Goal: Information Seeking & Learning: Learn about a topic

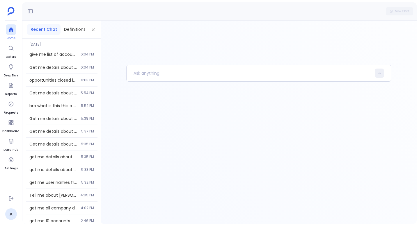
click at [11, 29] on icon at bounding box center [11, 29] width 4 height 5
click at [161, 70] on p at bounding box center [249, 73] width 245 height 15
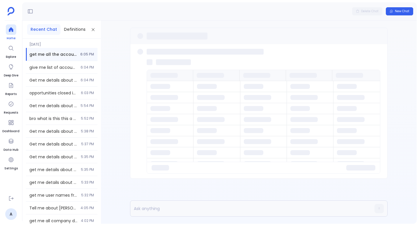
click at [7, 29] on div at bounding box center [11, 29] width 10 height 10
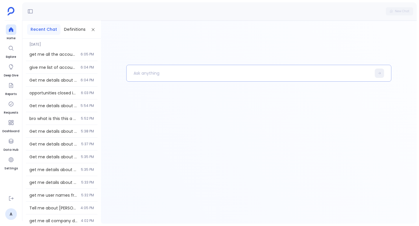
click at [144, 71] on p at bounding box center [249, 73] width 245 height 15
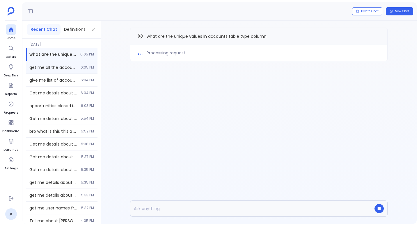
click at [69, 71] on div "get me all the accounts which have arr more than 500k 6:05 PM" at bounding box center [62, 67] width 72 height 13
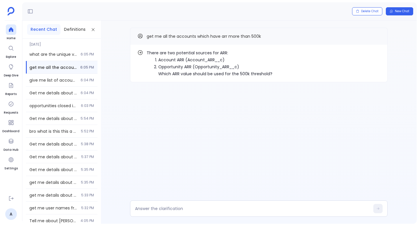
click at [177, 57] on li "Account ARR (Account_ARR__c)" at bounding box center [215, 59] width 114 height 7
click at [164, 57] on li "Account ARR (Account_ARR__c)" at bounding box center [215, 59] width 114 height 7
drag, startPoint x: 164, startPoint y: 57, endPoint x: 181, endPoint y: 57, distance: 16.9
click at [181, 57] on li "Account ARR (Account_ARR__c)" at bounding box center [215, 59] width 114 height 7
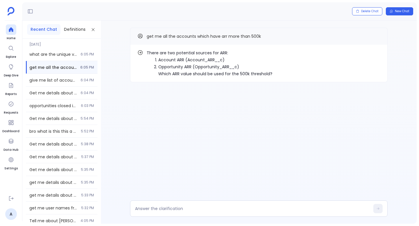
click at [166, 53] on p "There are two potential sources for ARR:" at bounding box center [210, 52] width 126 height 7
click at [181, 53] on p "There are two potential sources for ARR:" at bounding box center [210, 52] width 126 height 7
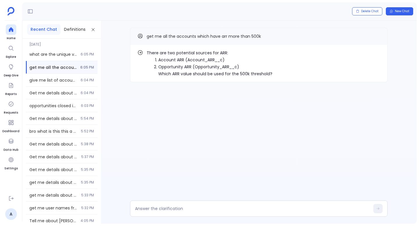
click at [164, 61] on li "Account ARR (Account_ARR__c)" at bounding box center [215, 59] width 114 height 7
copy li "Account ARR"
drag, startPoint x: 164, startPoint y: 61, endPoint x: 176, endPoint y: 61, distance: 12.5
click at [176, 61] on li "Account ARR (Account_ARR__c)" at bounding box center [215, 59] width 114 height 7
click at [165, 210] on textarea at bounding box center [252, 209] width 235 height 6
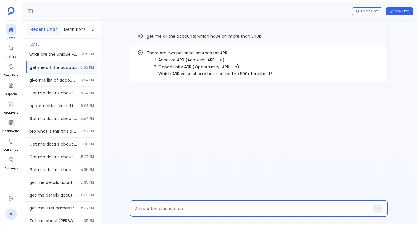
type textarea "Account ARR"
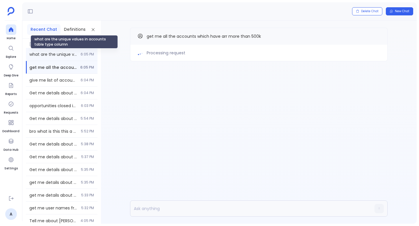
click at [45, 56] on span "what are the unique values in accounts table type column" at bounding box center [53, 55] width 48 height 6
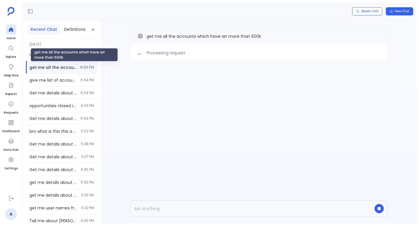
click at [47, 65] on span "get me all the accounts which have arr more than 500k" at bounding box center [52, 68] width 47 height 6
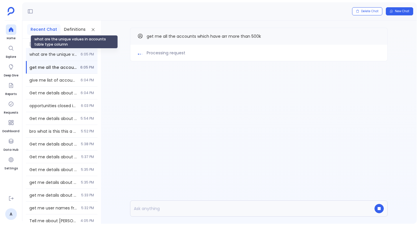
click at [48, 54] on span "what are the unique values in accounts table type column" at bounding box center [53, 55] width 48 height 6
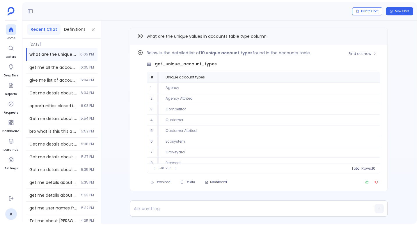
scroll to position [26, 0]
click at [175, 138] on td "Prospect" at bounding box center [269, 137] width 221 height 11
copy td "Prospect"
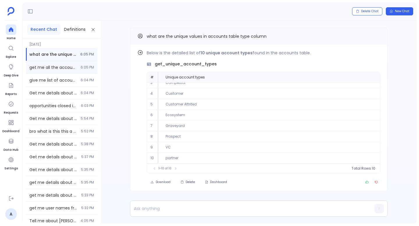
click at [59, 66] on span "get me all the accounts which have arr more than 500k" at bounding box center [53, 68] width 48 height 6
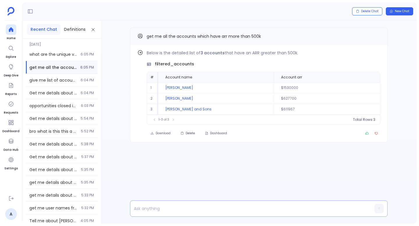
click at [191, 209] on p at bounding box center [247, 209] width 235 height 8
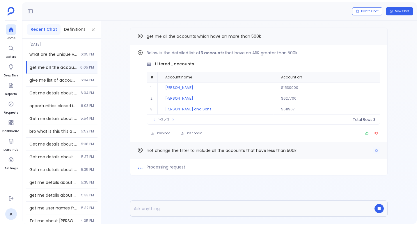
click at [180, 151] on span "not change the filter to include all the accounts that have less than 500k" at bounding box center [222, 151] width 150 height 6
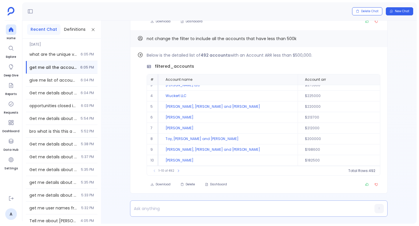
click at [159, 214] on div at bounding box center [247, 209] width 235 height 16
click at [157, 210] on p at bounding box center [247, 209] width 235 height 8
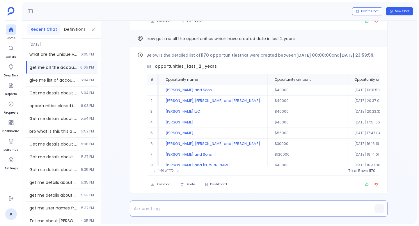
click at [171, 207] on p at bounding box center [247, 209] width 235 height 8
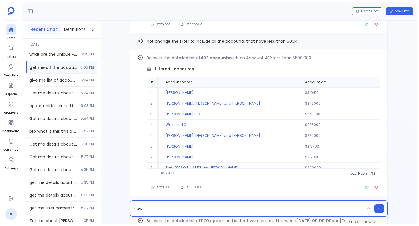
scroll to position [-252, 0]
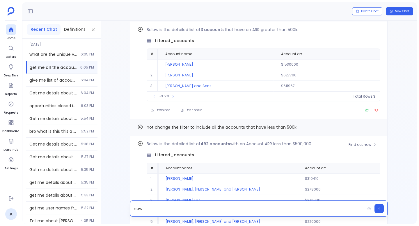
click at [167, 152] on span "filtered_accounts" at bounding box center [174, 155] width 39 height 6
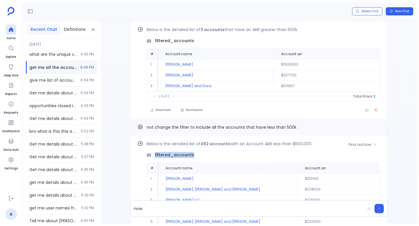
copy span "filtered_accounts"
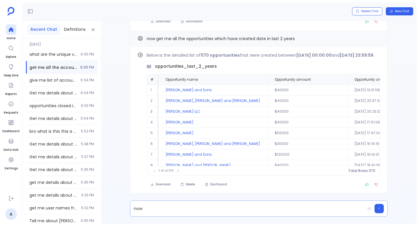
click at [159, 211] on p "now" at bounding box center [247, 209] width 235 height 8
click at [136, 209] on p "now from filtered_accounts," at bounding box center [247, 209] width 235 height 8
drag, startPoint x: 136, startPoint y: 209, endPoint x: 146, endPoint y: 209, distance: 10.2
click at [146, 209] on p "now from filtered_accounts," at bounding box center [247, 209] width 235 height 8
click at [189, 211] on p "in filtered_accounts," at bounding box center [247, 209] width 235 height 8
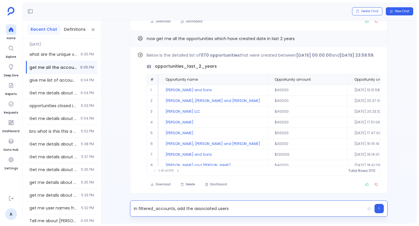
click at [237, 209] on p "in filtered_accounts, add the associated users" at bounding box center [247, 209] width 235 height 8
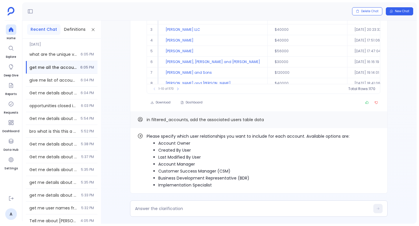
click at [169, 145] on li "Account Owner" at bounding box center [253, 143] width 191 height 7
copy ul "Account Owner"
click at [171, 163] on li "Account Manager" at bounding box center [253, 164] width 191 height 7
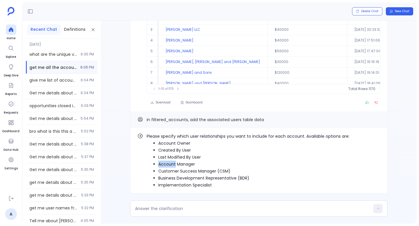
click at [171, 163] on li "Account Manager" at bounding box center [253, 164] width 191 height 7
copy ul "Account Manager"
click at [174, 169] on li "Customer Success Manager (CSM)" at bounding box center [253, 171] width 191 height 7
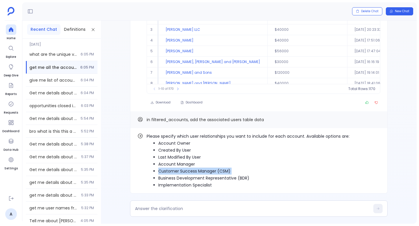
click at [174, 169] on li "Customer Success Manager (CSM)" at bounding box center [253, 171] width 191 height 7
copy ul "Customer Success Manager (CSM)"
click at [168, 210] on textarea at bounding box center [252, 209] width 235 height 6
type textarea "Customer Success Manager (CSM)"
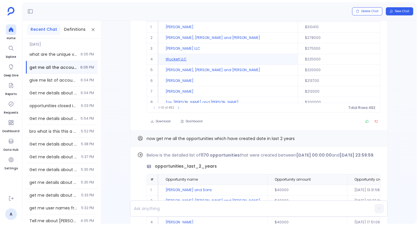
scroll to position [-446, 0]
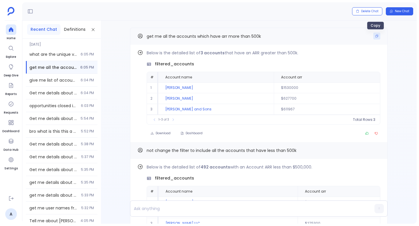
click at [376, 38] on button "Copy" at bounding box center [376, 36] width 7 height 7
click at [13, 31] on icon at bounding box center [11, 30] width 6 height 6
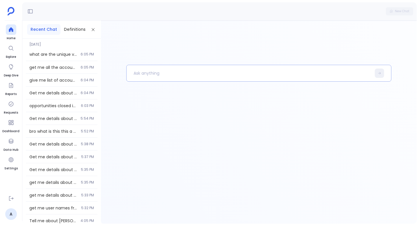
click at [150, 73] on p at bounding box center [249, 73] width 245 height 15
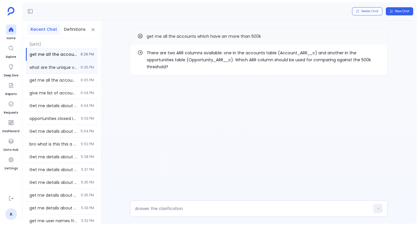
click at [78, 66] on div "what are the unique values in accounts table type column 6:05 PM" at bounding box center [62, 67] width 72 height 13
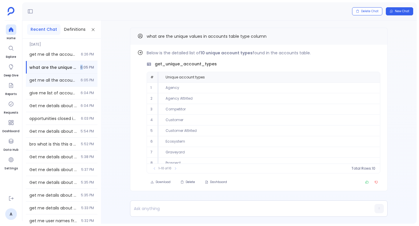
click at [84, 79] on span "6:05 PM" at bounding box center [87, 80] width 13 height 5
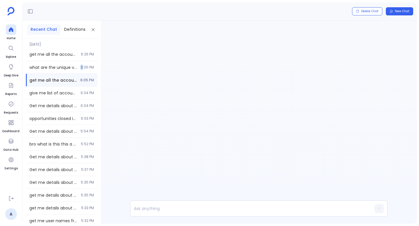
click at [84, 79] on span "6:05 PM" at bounding box center [87, 80] width 14 height 5
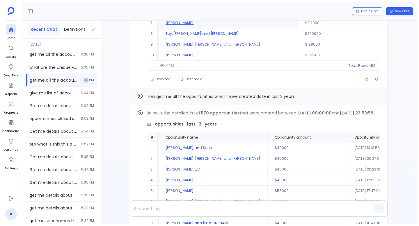
scroll to position [1, 0]
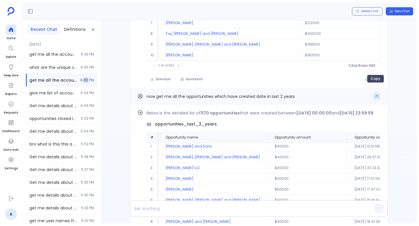
click at [376, 95] on icon "Copy" at bounding box center [376, 96] width 3 height 3
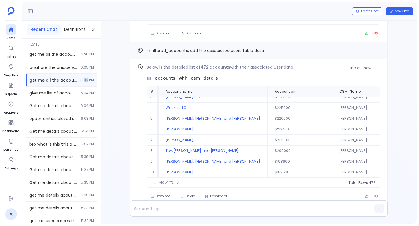
scroll to position [0, 0]
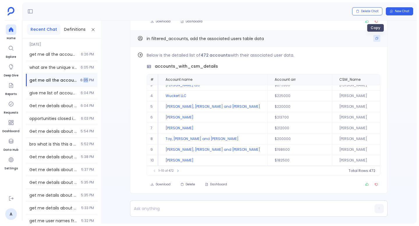
click at [373, 36] on button "Copy" at bounding box center [376, 38] width 7 height 7
click at [6, 25] on div at bounding box center [11, 29] width 10 height 10
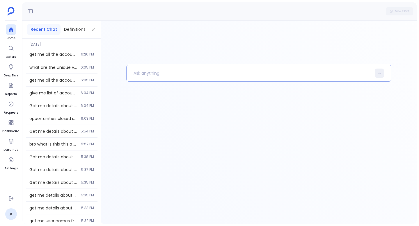
click at [190, 77] on p at bounding box center [249, 73] width 245 height 15
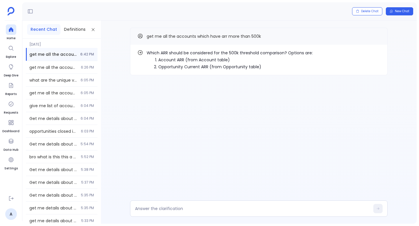
click at [167, 59] on li "Account ARR (from Account table)" at bounding box center [235, 59] width 155 height 7
drag, startPoint x: 167, startPoint y: 59, endPoint x: 180, endPoint y: 59, distance: 12.8
click at [180, 59] on li "Account ARR (from Account table)" at bounding box center [235, 59] width 155 height 7
click at [167, 59] on li "Account ARR (from Account table)" at bounding box center [235, 59] width 155 height 7
click at [178, 58] on li "Account ARR (from Account table)" at bounding box center [235, 59] width 155 height 7
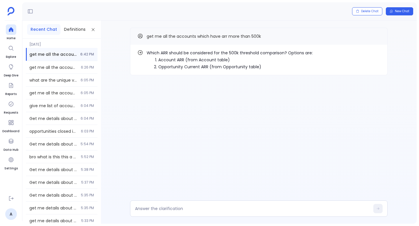
click at [165, 59] on li "Account ARR (from Account table)" at bounding box center [235, 59] width 155 height 7
click at [165, 66] on li "Opportunity Current ARR (from Opportunity table)" at bounding box center [235, 66] width 155 height 7
drag, startPoint x: 165, startPoint y: 66, endPoint x: 207, endPoint y: 65, distance: 41.9
click at [207, 65] on li "Opportunity Current ARR (from Opportunity table)" at bounding box center [235, 66] width 155 height 7
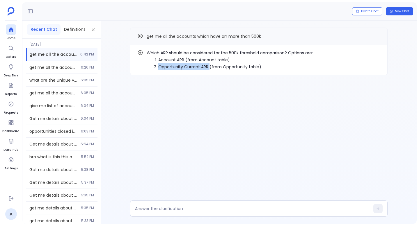
copy li "Opportunity Current ARR"
click at [162, 211] on textarea at bounding box center [252, 209] width 235 height 6
type textarea "Opportunity Current ARR"
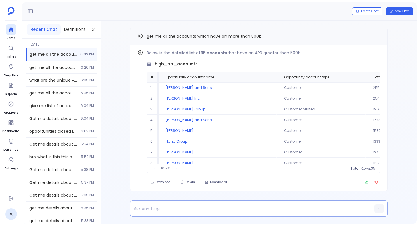
click at [148, 205] on p at bounding box center [247, 209] width 235 height 8
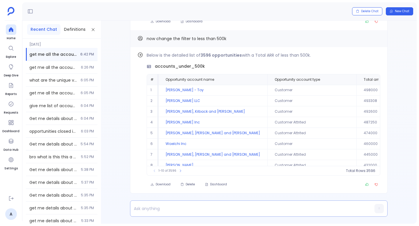
click at [166, 208] on p at bounding box center [247, 209] width 235 height 8
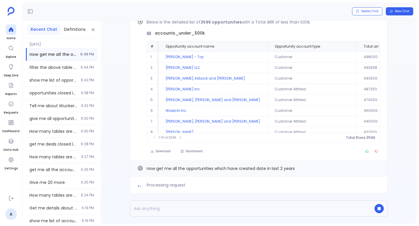
click at [165, 206] on p at bounding box center [247, 209] width 235 height 8
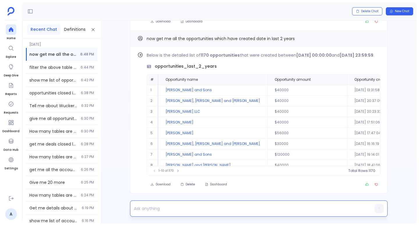
click at [196, 208] on p at bounding box center [247, 209] width 235 height 8
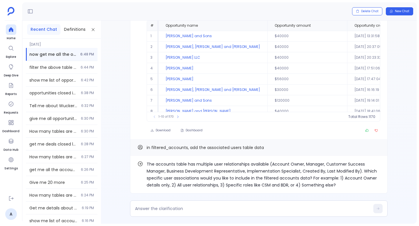
click at [334, 163] on p "The accounts table has multiple user relationships available (Account Owner, Ma…" at bounding box center [264, 175] width 234 height 28
drag, startPoint x: 338, startPoint y: 163, endPoint x: 345, endPoint y: 162, distance: 6.7
click at [349, 163] on p "The accounts table has multiple user relationships available (Account Owner, Ma…" at bounding box center [264, 175] width 234 height 28
click at [331, 162] on p "The accounts table has multiple user relationships available (Account Owner, Ma…" at bounding box center [264, 175] width 234 height 28
drag, startPoint x: 331, startPoint y: 162, endPoint x: 165, endPoint y: 171, distance: 166.4
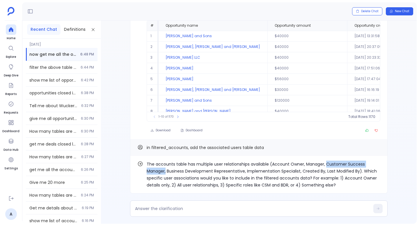
click at [165, 171] on p "The accounts table has multiple user relationships available (Account Owner, Ma…" at bounding box center [264, 175] width 234 height 28
copy p "Customer Success Manager,"
click at [164, 210] on textarea at bounding box center [252, 209] width 235 height 6
type textarea "Customer Success Manager"
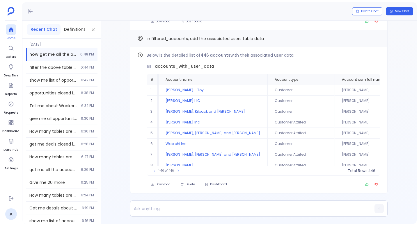
click at [15, 28] on div at bounding box center [11, 29] width 10 height 10
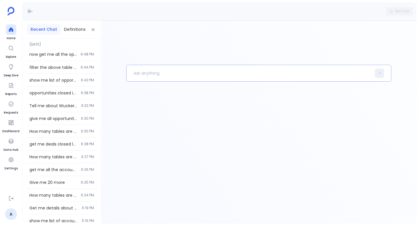
click at [153, 74] on p at bounding box center [249, 73] width 245 height 15
click at [6, 24] on aside "Home Explore Deep Dive Reports Requests Dashboard Data Hub Settings A" at bounding box center [11, 113] width 22 height 226
click at [6, 27] on div at bounding box center [11, 29] width 10 height 10
click at [149, 75] on p at bounding box center [249, 73] width 245 height 15
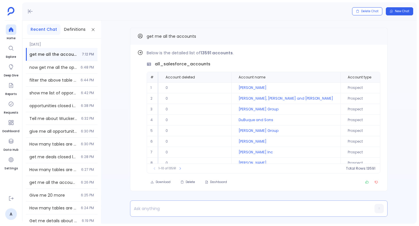
click at [151, 214] on div at bounding box center [247, 209] width 235 height 16
click at [151, 207] on p at bounding box center [247, 209] width 235 height 8
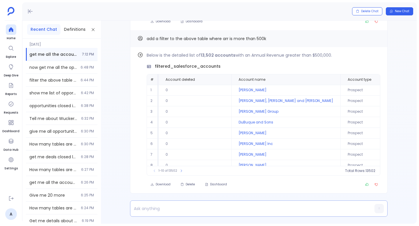
click at [153, 205] on p at bounding box center [247, 209] width 235 height 8
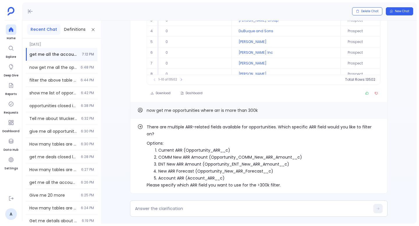
click at [168, 149] on li "Current ARR (Opportunity_ARR__c)" at bounding box center [269, 150] width 222 height 7
click at [168, 148] on li "Current ARR (Opportunity_ARR__c)" at bounding box center [269, 150] width 222 height 7
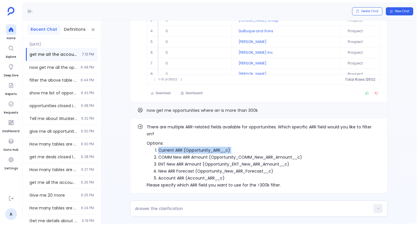
click at [168, 148] on li "Current ARR (Opportunity_ARR__c)" at bounding box center [269, 150] width 222 height 7
click at [179, 210] on textarea at bounding box center [252, 209] width 235 height 6
type textarea "Current ARR (Opportunity_ARR__c)"
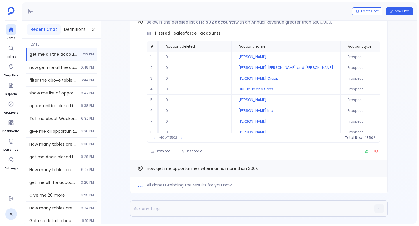
click at [202, 187] on span "All done! Grabbing the results for you now." at bounding box center [190, 185] width 86 height 7
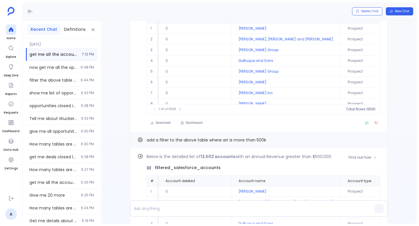
scroll to position [-265, 0]
click at [166, 166] on span "filtered_salesforce_accounts" at bounding box center [188, 168] width 66 height 6
copy span "filtered_salesforce_accounts"
click at [162, 165] on span "filtered_salesforce_accounts" at bounding box center [188, 168] width 66 height 6
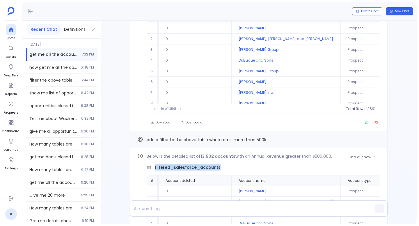
click at [162, 165] on span "filtered_salesforce_accounts" at bounding box center [188, 168] width 66 height 6
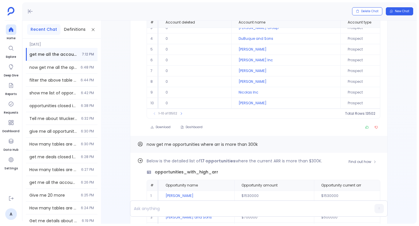
scroll to position [0, 0]
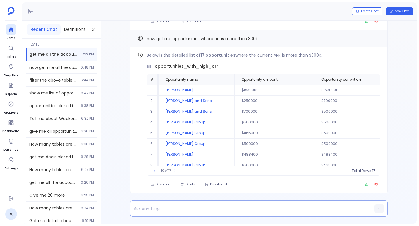
click at [151, 206] on p at bounding box center [247, 209] width 235 height 8
click at [211, 209] on p "in filtered_salesforce_accounts, add users table data" at bounding box center [247, 209] width 235 height 8
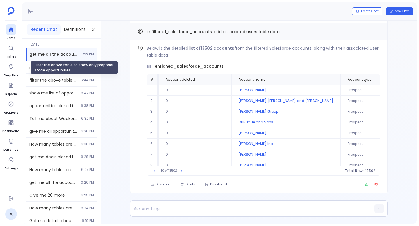
click at [62, 69] on div "filter the above table to show only proposal stage opportunities" at bounding box center [74, 67] width 87 height 13
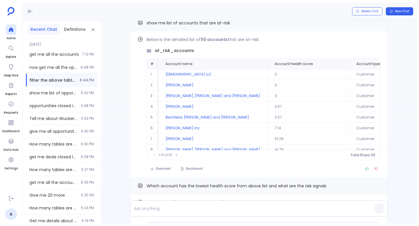
scroll to position [-861, 0]
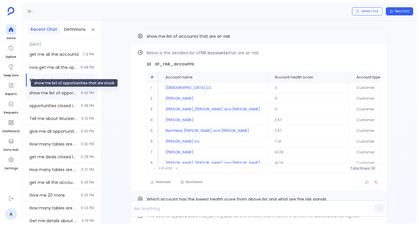
click at [71, 94] on span "show me list of opportunities that are stuck" at bounding box center [53, 93] width 48 height 6
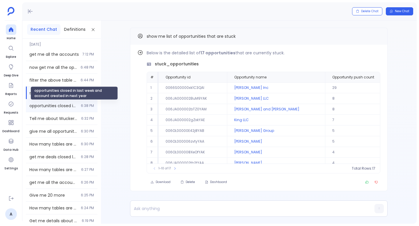
click at [75, 105] on span "opportunities closed in last week and account created in next year" at bounding box center [53, 106] width 48 height 6
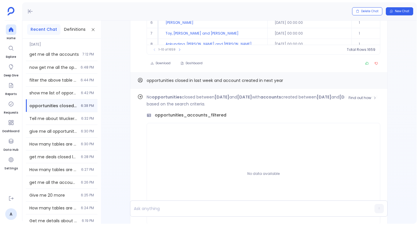
scroll to position [-175, 0]
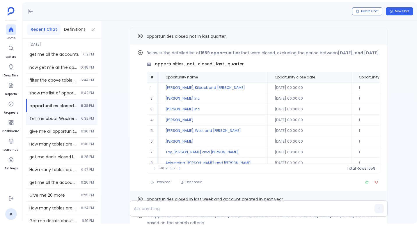
click at [68, 122] on div "Tell me about Wuckert LLC 6:32 PM" at bounding box center [62, 118] width 72 height 13
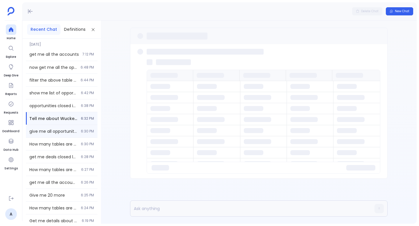
click at [69, 132] on span "give me all opportunity closed in first q of 2019" at bounding box center [53, 132] width 48 height 6
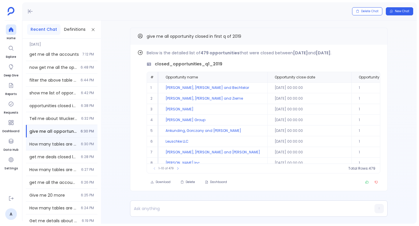
click at [64, 148] on div "How many tables are disabled? 6:30 PM" at bounding box center [62, 144] width 72 height 13
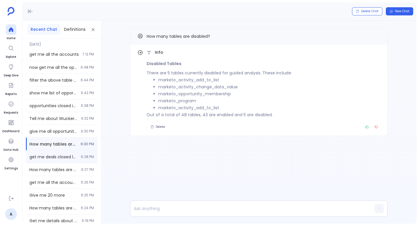
click at [68, 160] on div "get me deals closed last year and created before last year 6:28 PM" at bounding box center [62, 157] width 72 height 13
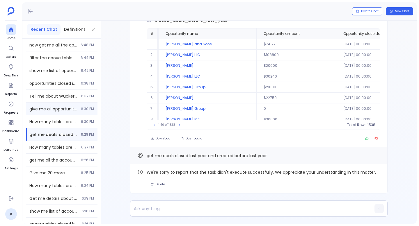
scroll to position [29, 0]
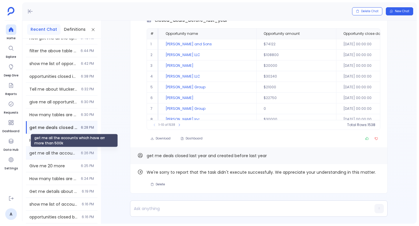
click at [65, 155] on span "get me all the accounts which have arr more than 500k" at bounding box center [53, 153] width 48 height 6
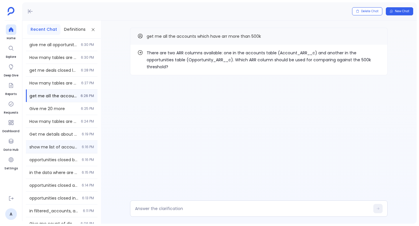
scroll to position [88, 0]
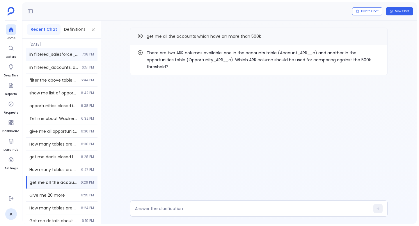
click at [63, 54] on span "in filtered_salesforce_accounts, add associated users table data" at bounding box center [53, 55] width 49 height 6
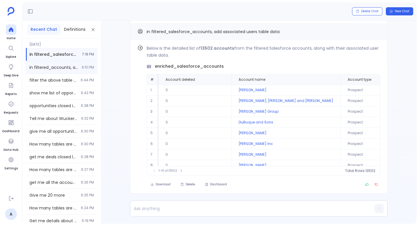
click at [54, 70] on span "in filtered_accounts, add the associated users table data" at bounding box center [53, 68] width 49 height 6
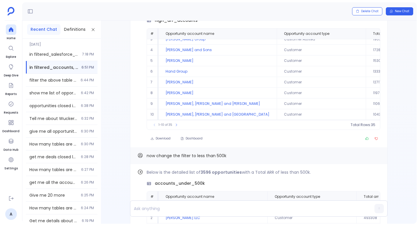
scroll to position [-397, 0]
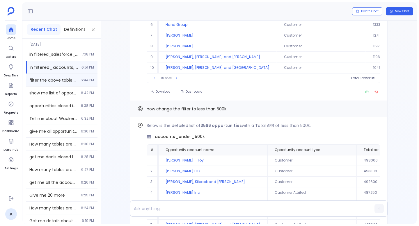
click at [90, 77] on div "filter the above table to show only proposal stage opportunities 6:44 PM" at bounding box center [62, 80] width 72 height 13
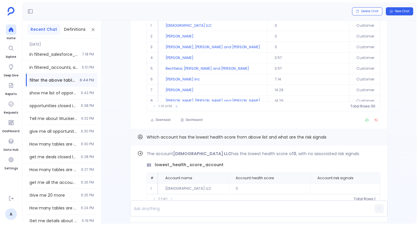
scroll to position [-861, 0]
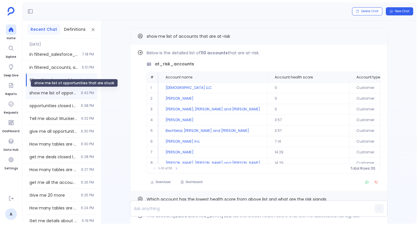
click at [70, 94] on span "show me list of opportunities that are stuck" at bounding box center [53, 93] width 48 height 6
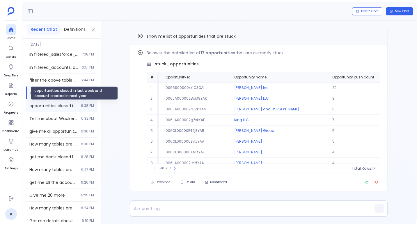
click at [65, 104] on span "opportunities closed in last week and account created in next year" at bounding box center [53, 106] width 48 height 6
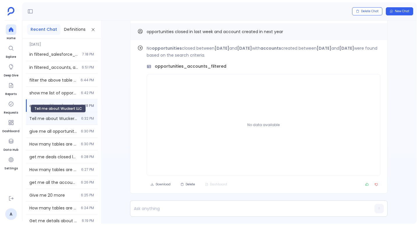
click at [63, 118] on span "Tell me about Wuckert LLC" at bounding box center [53, 119] width 48 height 6
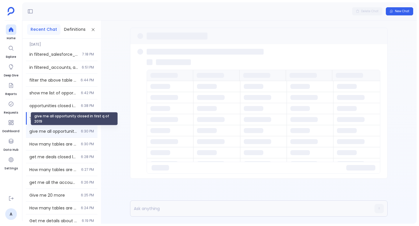
click at [63, 132] on span "give me all opportunity closed in first q of 2019" at bounding box center [53, 132] width 48 height 6
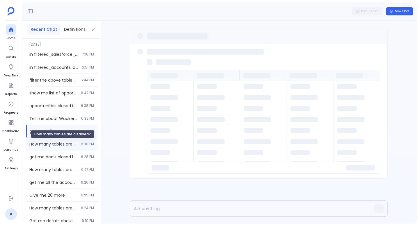
click at [62, 146] on span "How many tables are disabled?" at bounding box center [53, 144] width 48 height 6
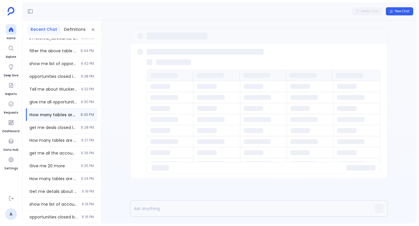
scroll to position [41, 0]
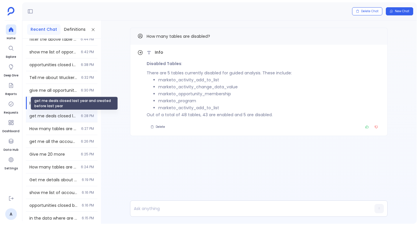
click at [63, 117] on span "get me deals closed last year and created before last year" at bounding box center [53, 116] width 48 height 6
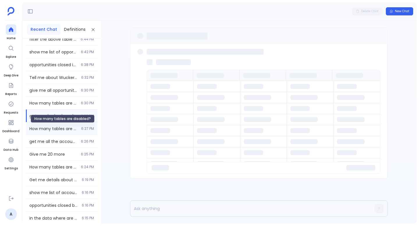
click at [62, 129] on span "How many tables are disabled?" at bounding box center [53, 129] width 48 height 6
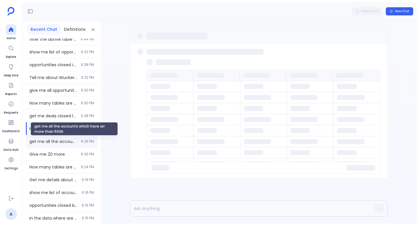
click at [62, 139] on span "get me all the accounts which have arr more than 500k" at bounding box center [53, 142] width 48 height 6
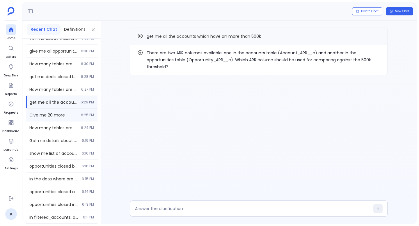
scroll to position [91, 0]
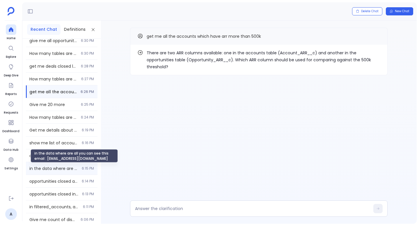
click at [63, 169] on span "in the data where are all you can see this email : [EMAIL_ADDRESS][DOMAIN_NAME]" at bounding box center [53, 169] width 49 height 6
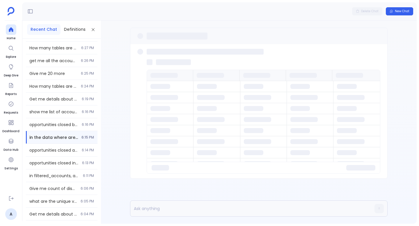
scroll to position [125, 0]
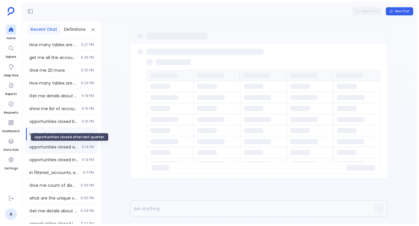
click at [60, 148] on span "opportunities closed after last quarter." at bounding box center [53, 147] width 49 height 6
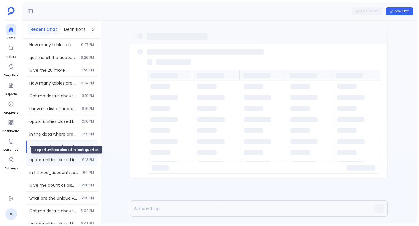
click at [60, 158] on span "opportunities closed in last quarter." at bounding box center [53, 160] width 49 height 6
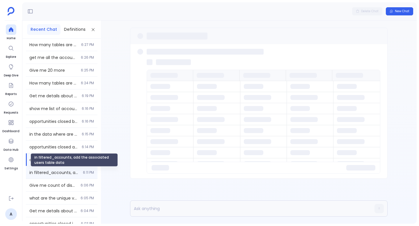
click at [57, 173] on span "in filtered_accounts, add the associated users table data" at bounding box center [54, 173] width 50 height 6
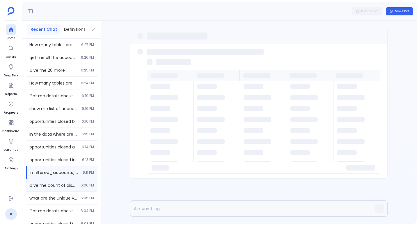
click at [57, 181] on div "Give me count of disabled tables 6:06 PM" at bounding box center [62, 185] width 72 height 13
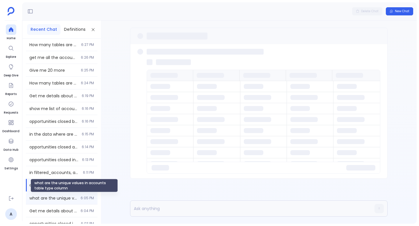
click at [58, 197] on span "what are the unique values in accounts table type column" at bounding box center [53, 199] width 48 height 6
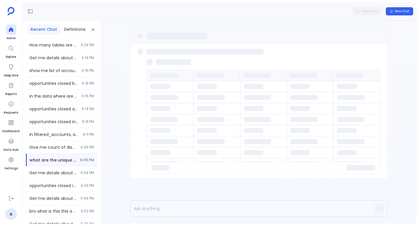
scroll to position [171, 0]
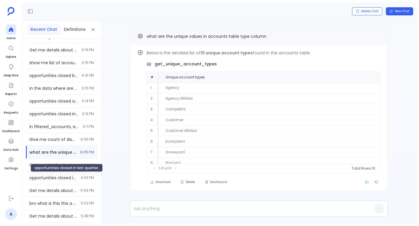
click at [42, 166] on div "opportunities closed in last quarter." at bounding box center [67, 168] width 72 height 8
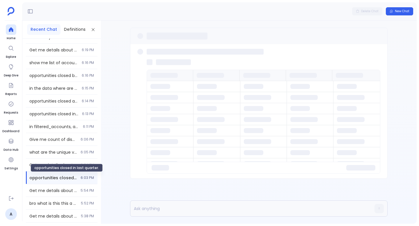
click at [58, 166] on div "opportunities closed in last quarter." at bounding box center [67, 168] width 72 height 8
click at [58, 161] on div "Get me details about [PERSON_NAME]. Under no circumstances should any sources o…" at bounding box center [62, 165] width 72 height 13
click at [58, 183] on div "opportunities closed in last quarter. 6:03 PM" at bounding box center [62, 178] width 72 height 13
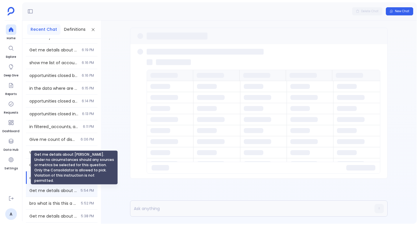
click at [57, 192] on span "Get me details about [PERSON_NAME]. Under no circumstances should any sources o…" at bounding box center [53, 191] width 48 height 6
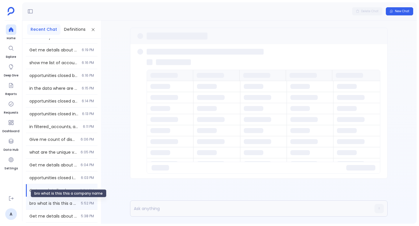
click at [56, 202] on span "bro what is this this a company name" at bounding box center [53, 204] width 48 height 6
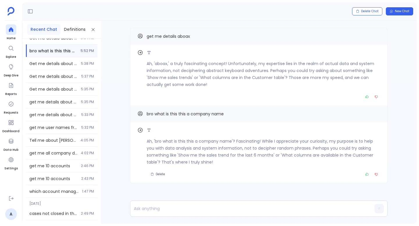
scroll to position [334, 0]
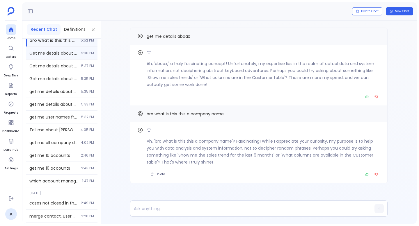
click at [83, 49] on div "Get me details about [PERSON_NAME]. Under no circumstances should any sources o…" at bounding box center [62, 53] width 72 height 13
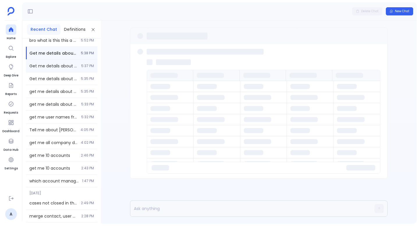
click at [80, 63] on div "Get me details about [PERSON_NAME]. Under no circumstances should any sources o…" at bounding box center [62, 66] width 72 height 13
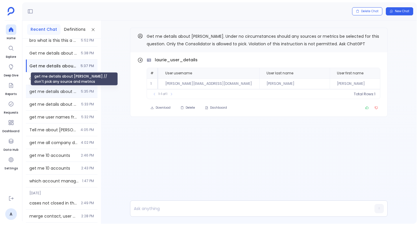
click at [67, 92] on span "get me details about [PERSON_NAME] // don't pick any source and metrics" at bounding box center [53, 92] width 48 height 6
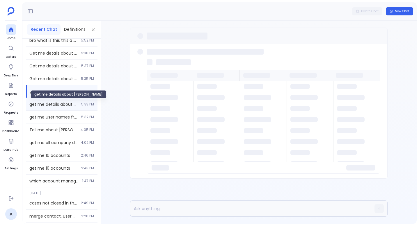
click at [65, 103] on span "get me details about [PERSON_NAME]" at bounding box center [53, 105] width 48 height 6
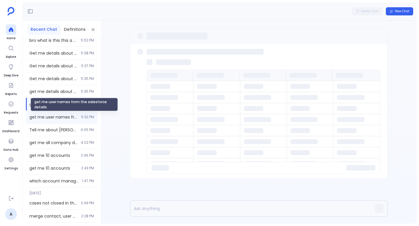
click at [65, 117] on span "get me user names from the salesforce details" at bounding box center [53, 117] width 48 height 6
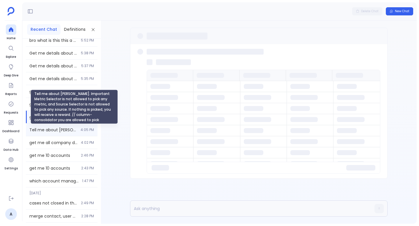
click at [65, 129] on span "Tell me about [PERSON_NAME]. Important Metric Selector is not allowed to pick a…" at bounding box center [53, 130] width 48 height 6
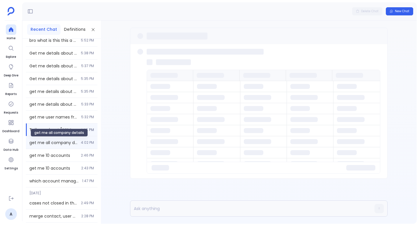
click at [65, 145] on span "get me all company details" at bounding box center [53, 143] width 48 height 6
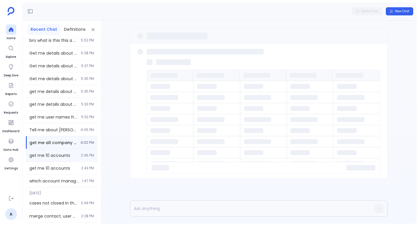
click at [65, 150] on div "get me 10 accounts 2:46 PM" at bounding box center [62, 155] width 72 height 13
click at [59, 169] on span "get me 10 accounts" at bounding box center [53, 169] width 48 height 6
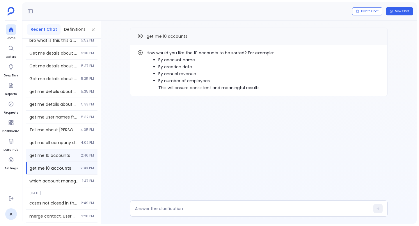
click at [59, 156] on span "get me 10 accounts" at bounding box center [53, 156] width 48 height 6
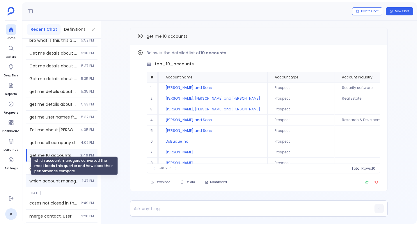
click at [58, 178] on span "which account managers converted the most leads this quarter and how does their…" at bounding box center [53, 181] width 49 height 6
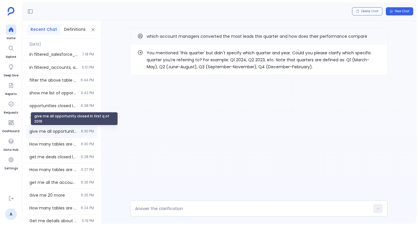
click at [50, 131] on span "give me all opportunity closed in first q of 2019" at bounding box center [53, 132] width 48 height 6
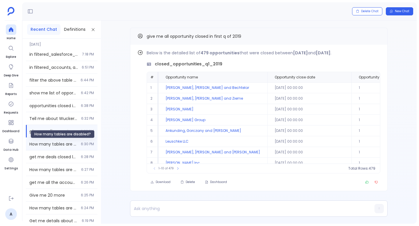
click at [52, 146] on span "How many tables are disabled?" at bounding box center [53, 144] width 48 height 6
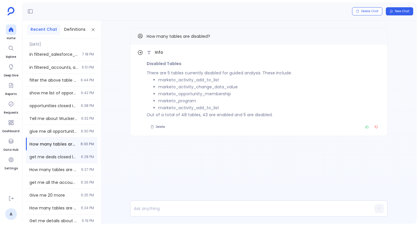
click at [51, 154] on div "get me deals closed last year and created before last year 6:28 PM" at bounding box center [62, 157] width 72 height 13
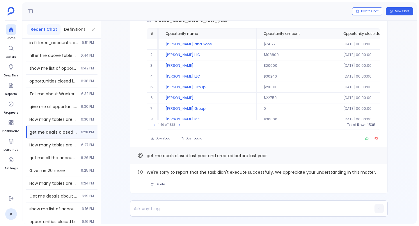
scroll to position [-44, 0]
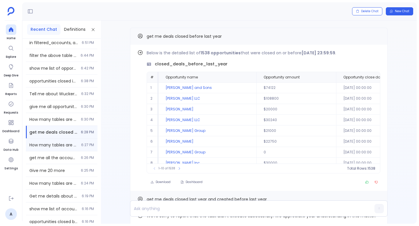
click at [82, 143] on span "6:27 PM" at bounding box center [87, 145] width 13 height 5
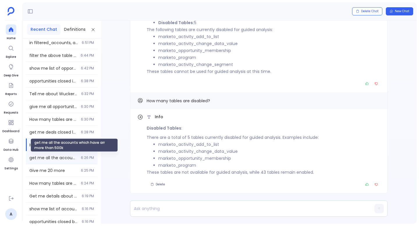
click at [58, 156] on span "get me all the accounts which have arr more than 500k" at bounding box center [53, 158] width 48 height 6
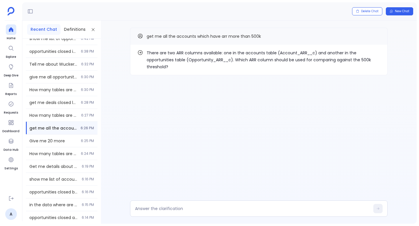
scroll to position [55, 0]
click at [55, 144] on div "Give me 20 more 6:25 PM" at bounding box center [62, 140] width 72 height 13
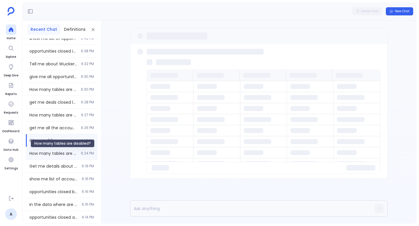
click at [54, 155] on span "How many tables are disabled?" at bounding box center [53, 154] width 48 height 6
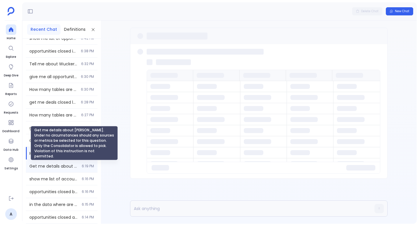
click at [54, 165] on span "Get me details about [PERSON_NAME]. Under no circumstances should any sources o…" at bounding box center [53, 167] width 49 height 6
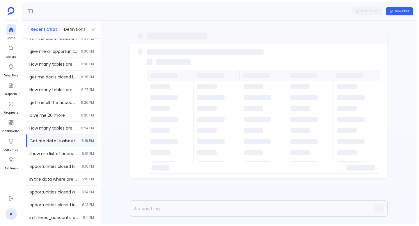
scroll to position [81, 0]
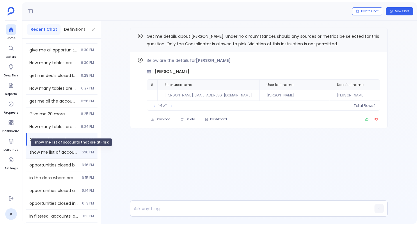
click at [55, 152] on span "show me list of accounts that are at-risk" at bounding box center [53, 153] width 49 height 6
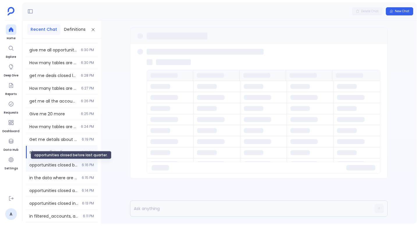
click at [54, 163] on span "opportunities closed before last quarter." at bounding box center [53, 165] width 49 height 6
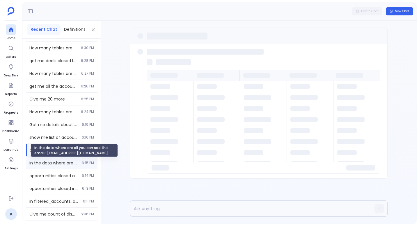
click at [54, 164] on span "in the data where are all you can see this email : [EMAIL_ADDRESS][DOMAIN_NAME]" at bounding box center [53, 163] width 49 height 6
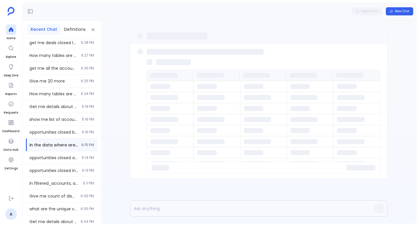
scroll to position [115, 0]
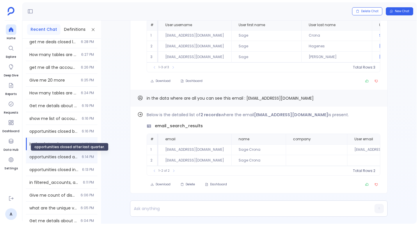
click at [62, 155] on span "opportunities closed after last quarter." at bounding box center [53, 157] width 49 height 6
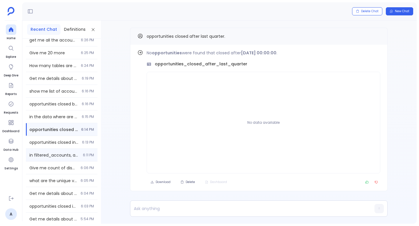
scroll to position [151, 0]
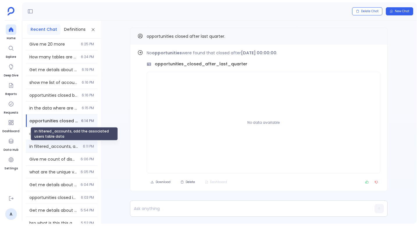
click at [67, 136] on div "in filtered_accounts, add the associated users table data" at bounding box center [74, 133] width 87 height 13
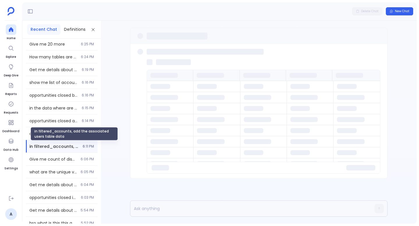
click at [65, 132] on div "in filtered_accounts, add the associated users table data" at bounding box center [74, 133] width 87 height 13
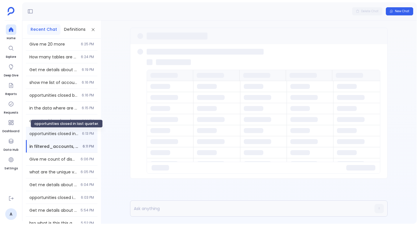
click at [33, 133] on span "opportunities closed in last quarter." at bounding box center [53, 134] width 49 height 6
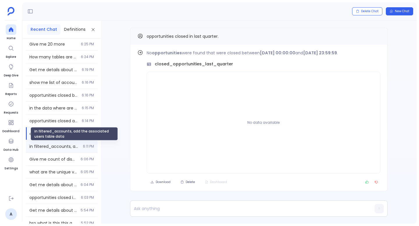
click at [47, 149] on span "in filtered_accounts, add the associated users table data" at bounding box center [54, 147] width 50 height 6
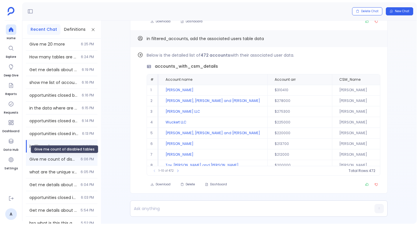
click at [50, 159] on span "Give me count of disabled tables" at bounding box center [53, 160] width 48 height 6
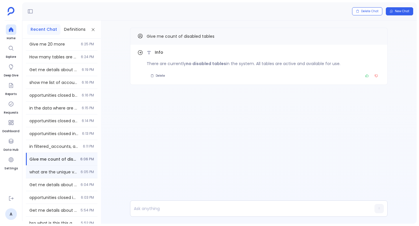
click at [50, 167] on div "what are the unique values in accounts table type column 6:05 PM" at bounding box center [62, 172] width 72 height 13
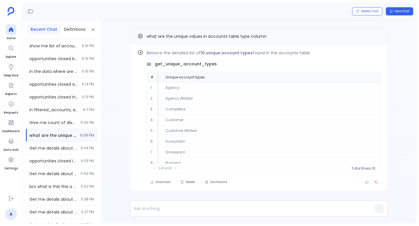
scroll to position [192, 0]
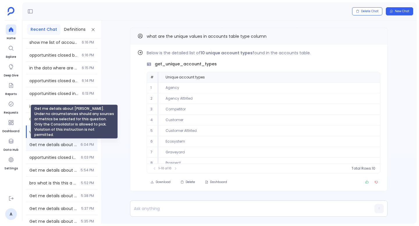
click at [56, 145] on span "Get me details about [PERSON_NAME]. Under no circumstances should any sources o…" at bounding box center [53, 145] width 48 height 6
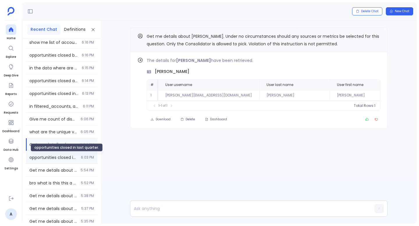
click at [58, 157] on span "opportunities closed in last quarter." at bounding box center [53, 158] width 48 height 6
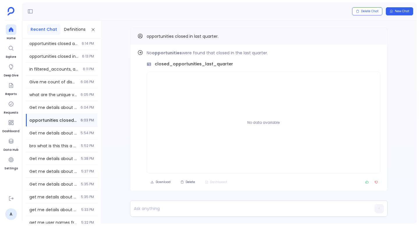
scroll to position [231, 0]
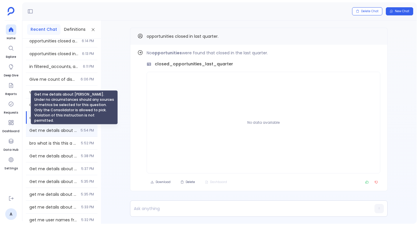
click at [59, 132] on span "Get me details about [PERSON_NAME]. Under no circumstances should any sources o…" at bounding box center [53, 131] width 48 height 6
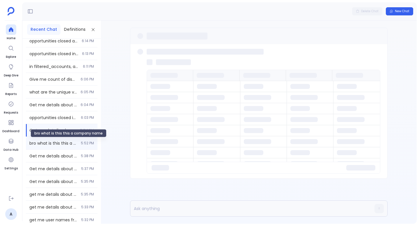
click at [65, 143] on span "bro what is this this a company name" at bounding box center [53, 144] width 48 height 6
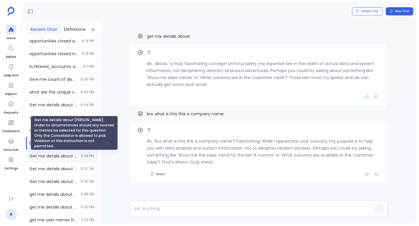
click at [69, 155] on span "Get me details about [PERSON_NAME]. Under no circumstances should any sources o…" at bounding box center [53, 156] width 48 height 6
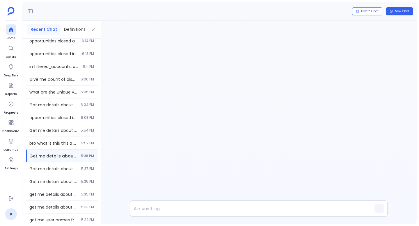
scroll to position [254, 0]
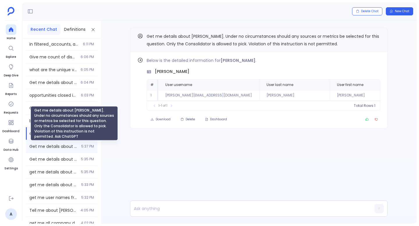
click at [65, 146] on span "Get me details about [PERSON_NAME]. Under no circumstances should any sources o…" at bounding box center [53, 147] width 48 height 6
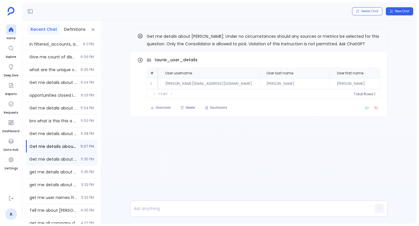
click at [66, 156] on div "Get me details about [PERSON_NAME]. Under no circumstances should any sources o…" at bounding box center [62, 159] width 72 height 13
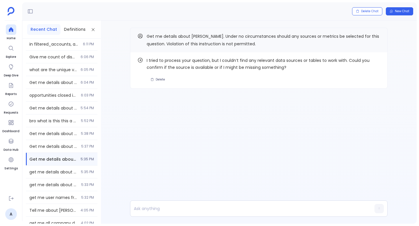
scroll to position [263, 0]
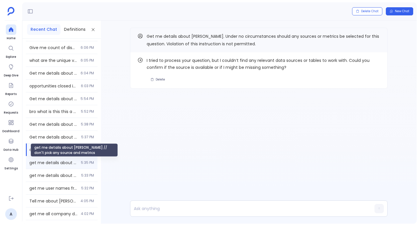
click at [68, 162] on span "get me details about [PERSON_NAME] // don't pick any source and metrics" at bounding box center [53, 163] width 48 height 6
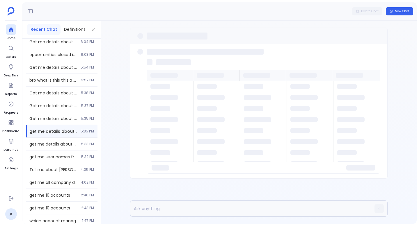
scroll to position [295, 0]
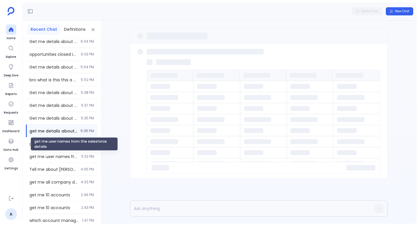
click at [68, 146] on div "get me user names from the salesforce details" at bounding box center [74, 144] width 87 height 13
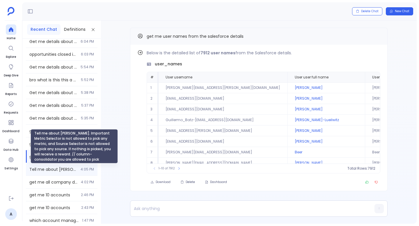
click at [66, 167] on span "Tell me about [PERSON_NAME]. Important Metric Selector is not allowed to pick a…" at bounding box center [53, 170] width 48 height 6
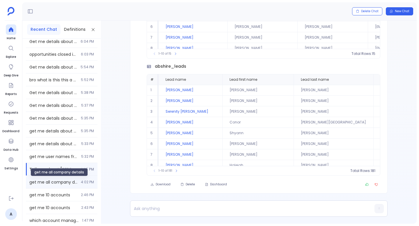
click at [66, 182] on span "get me all company details" at bounding box center [53, 183] width 48 height 6
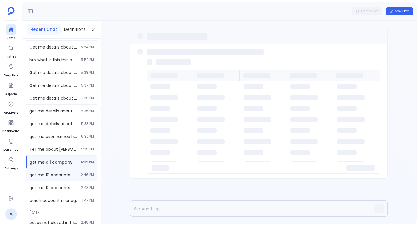
click at [65, 175] on span "get me 10 accounts" at bounding box center [53, 175] width 48 height 6
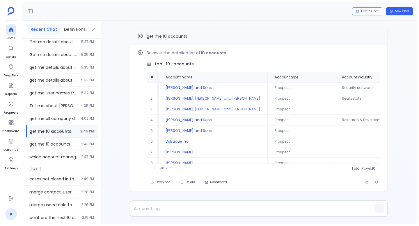
scroll to position [359, 0]
click at [63, 144] on span "get me 10 accounts" at bounding box center [53, 144] width 48 height 6
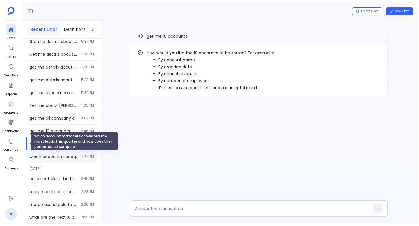
click at [65, 156] on span "which account managers converted the most leads this quarter and how does their…" at bounding box center [53, 157] width 49 height 6
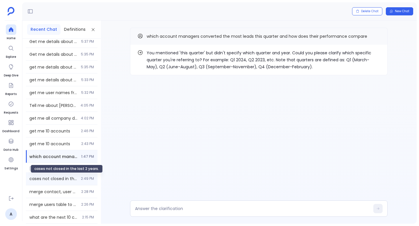
click at [64, 178] on span "cases not closed in the last 2 years." at bounding box center [53, 179] width 48 height 6
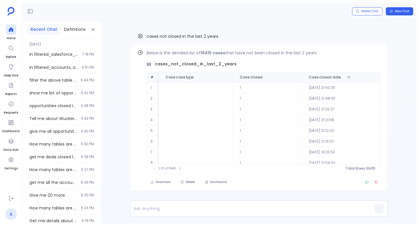
click at [8, 215] on link "A" at bounding box center [11, 215] width 12 height 12
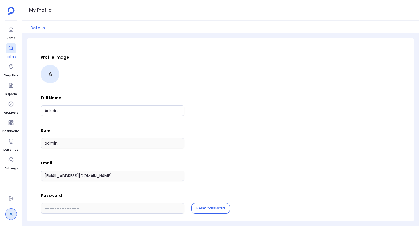
click at [8, 45] on icon at bounding box center [11, 48] width 6 height 6
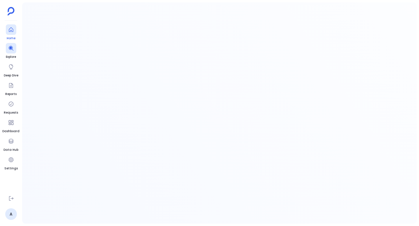
click at [12, 33] on div at bounding box center [11, 29] width 10 height 10
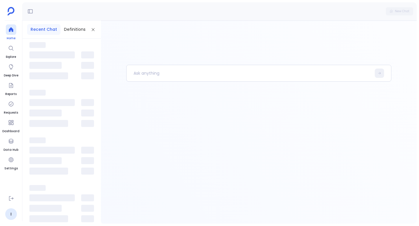
click at [12, 33] on div at bounding box center [11, 29] width 10 height 10
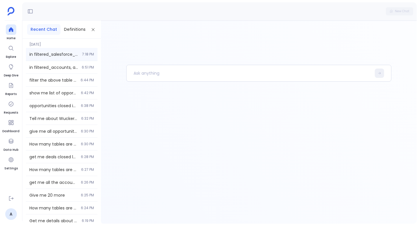
click at [79, 54] on div "in filtered_salesforce_accounts, add associated users table data 7:18 PM" at bounding box center [62, 54] width 72 height 13
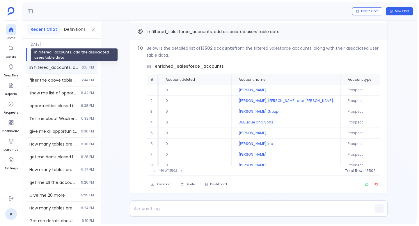
click at [68, 68] on span "in filtered_accounts, add the associated users table data" at bounding box center [53, 68] width 49 height 6
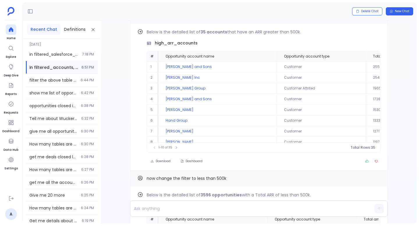
scroll to position [-494, 0]
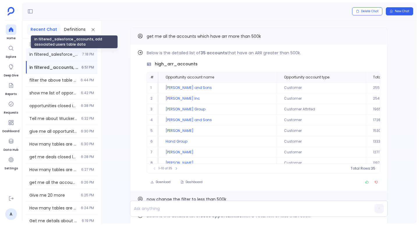
click at [70, 54] on span "in filtered_salesforce_accounts, add associated users table data" at bounding box center [53, 55] width 49 height 6
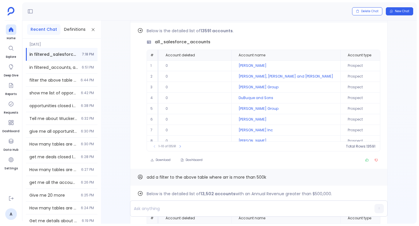
scroll to position [-476, 0]
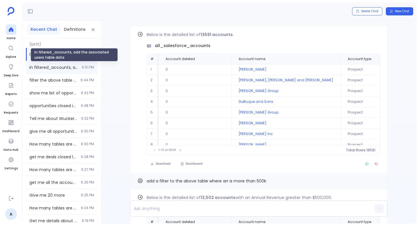
click at [36, 68] on span "in filtered_accounts, add the associated users table data" at bounding box center [53, 68] width 49 height 6
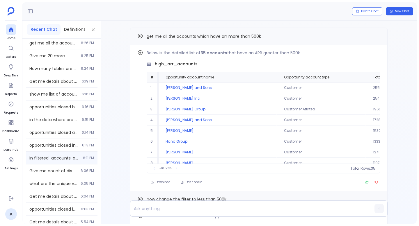
scroll to position [143, 0]
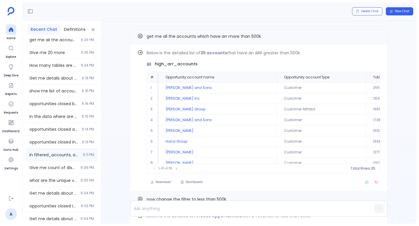
click at [52, 152] on div "in filtered_accounts, add the associated users table data 6:11 PM" at bounding box center [62, 155] width 72 height 13
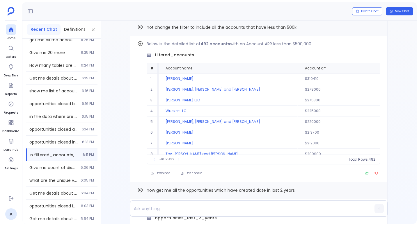
scroll to position [3, 0]
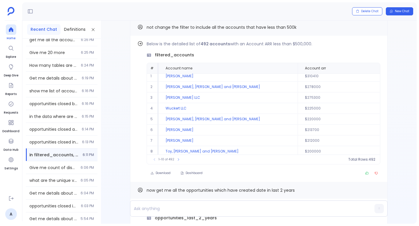
click at [14, 27] on div at bounding box center [11, 29] width 10 height 10
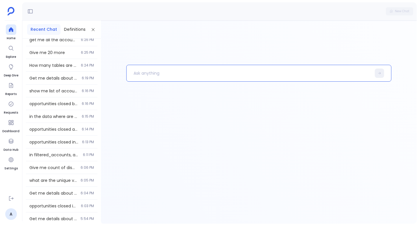
click at [159, 70] on p at bounding box center [249, 73] width 245 height 15
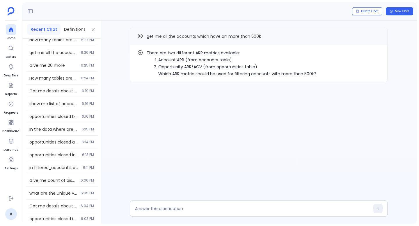
click at [166, 59] on li "Account ARR (from accounts table)" at bounding box center [237, 59] width 158 height 7
drag, startPoint x: 166, startPoint y: 59, endPoint x: 178, endPoint y: 59, distance: 12.5
click at [178, 59] on li "Account ARR (from accounts table)" at bounding box center [237, 59] width 158 height 7
copy li "Account ARR"
click at [166, 205] on div at bounding box center [259, 209] width 258 height 16
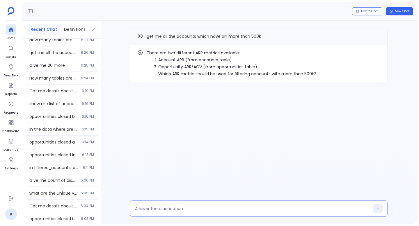
click at [160, 208] on textarea at bounding box center [252, 209] width 235 height 6
type textarea "Account ARR"
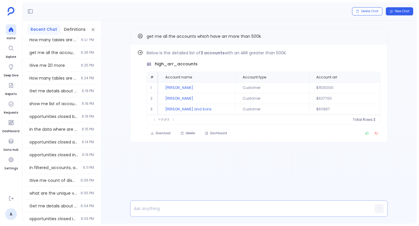
click at [169, 206] on p at bounding box center [247, 209] width 235 height 8
